Goal: Information Seeking & Learning: Learn about a topic

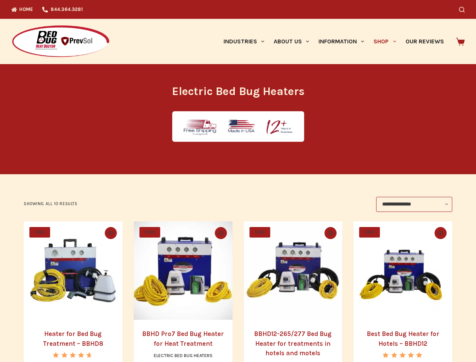
click at [465, 9] on icon "Search" at bounding box center [462, 10] width 6 height 6
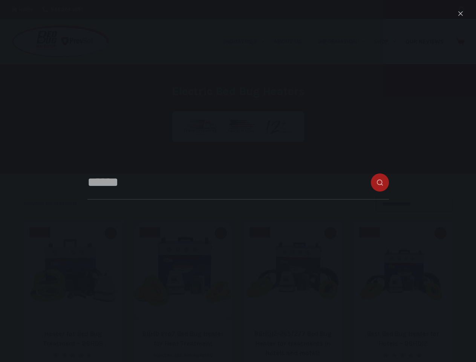
click at [247, 41] on link "Industries" at bounding box center [244, 41] width 50 height 45
click at [295, 41] on link "About Us" at bounding box center [291, 41] width 45 height 45
click at [345, 41] on link "Information" at bounding box center [341, 41] width 55 height 45
click at [388, 41] on link "Shop" at bounding box center [385, 41] width 32 height 45
click at [109, 233] on icon "Quick view toggle" at bounding box center [110, 233] width 5 height 4
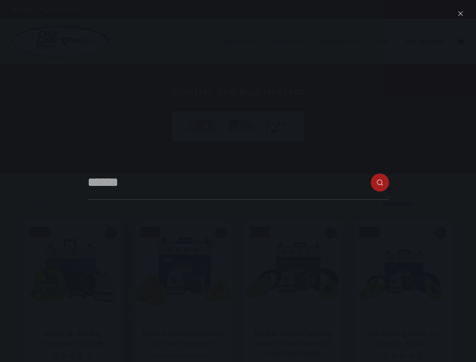
click at [221, 233] on icon "Quick view toggle" at bounding box center [220, 233] width 5 height 4
click at [332, 233] on icon "Quick view toggle" at bounding box center [330, 233] width 5 height 4
click at [444, 233] on icon "Quick view toggle" at bounding box center [440, 233] width 5 height 4
